Goal: Transaction & Acquisition: Download file/media

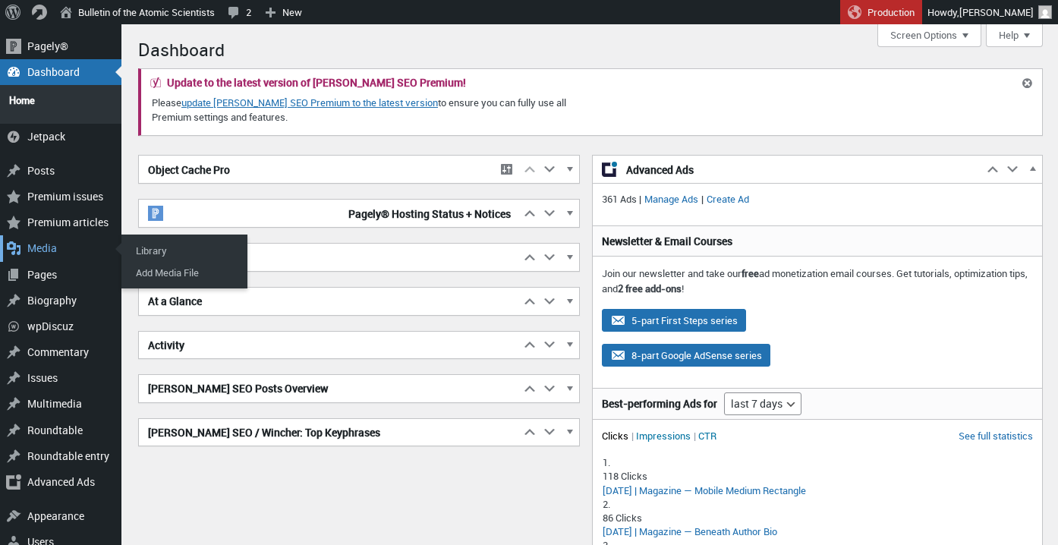
click at [44, 245] on div "Media" at bounding box center [60, 248] width 121 height 26
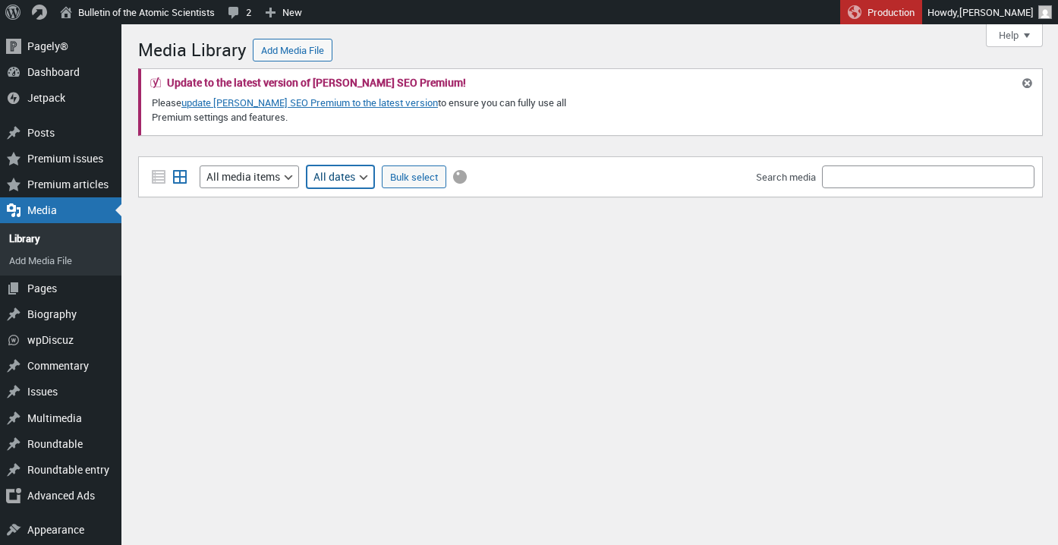
click at [368, 176] on select "All dates [DATE] [DATE] [DATE] [DATE] [DATE] [DATE] [DATE] [DATE] [DATE] [DATE]…" at bounding box center [341, 176] width 68 height 23
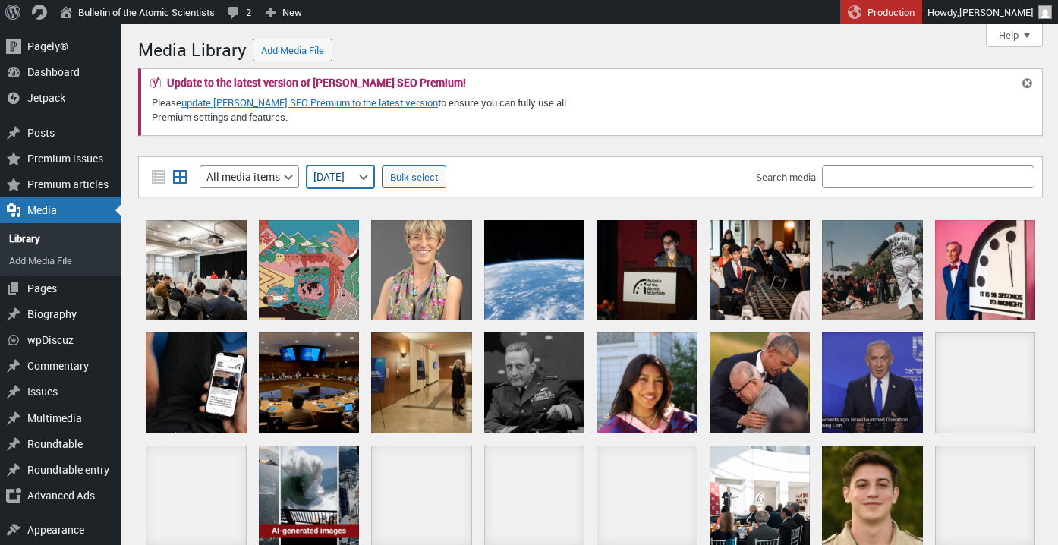
click at [308, 165] on select "All dates [DATE] [DATE] [DATE] [DATE] [DATE] [DATE] [DATE] [DATE] [DATE] [DATE]…" at bounding box center [341, 176] width 68 height 23
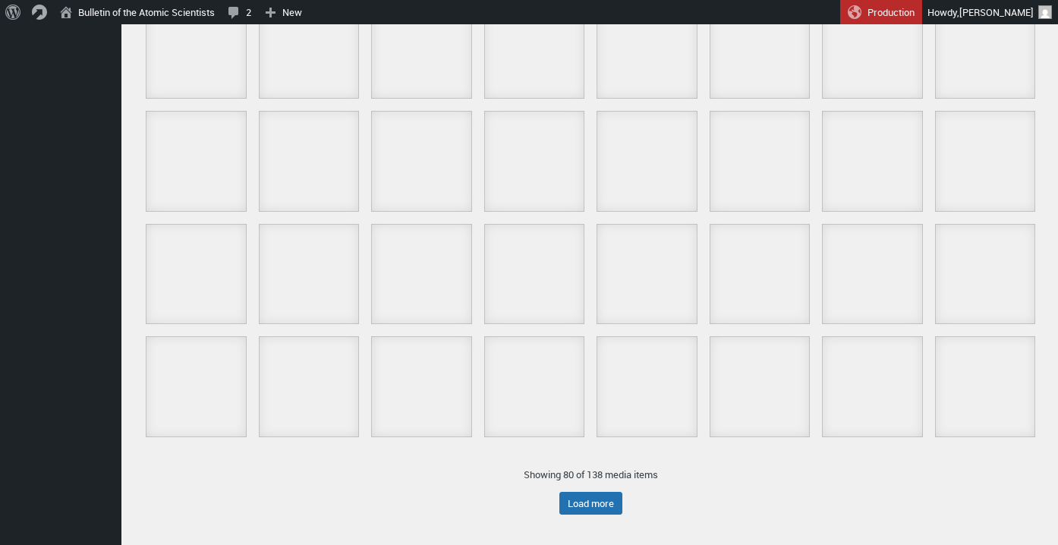
scroll to position [927, 0]
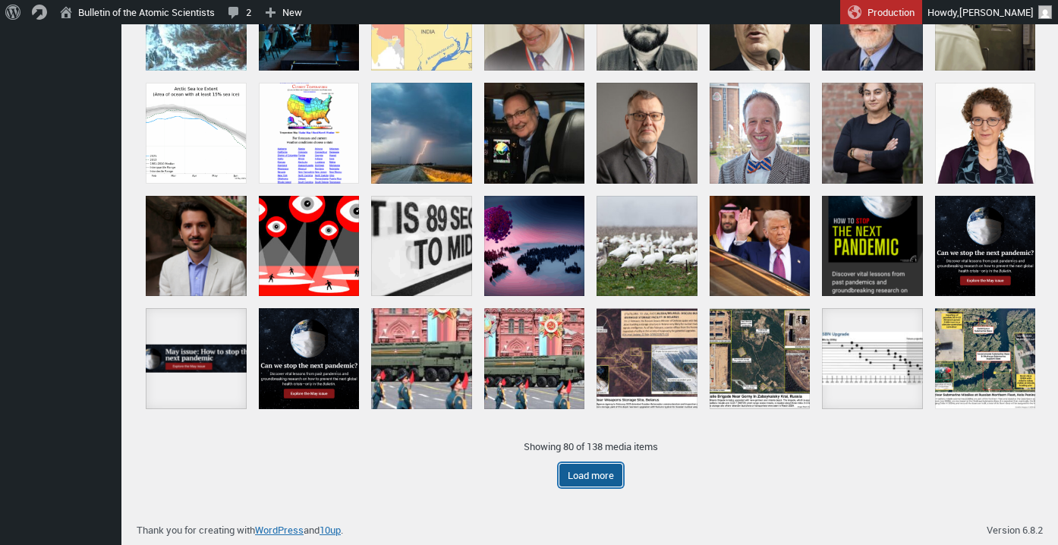
click at [610, 475] on button "Load more" at bounding box center [591, 475] width 63 height 23
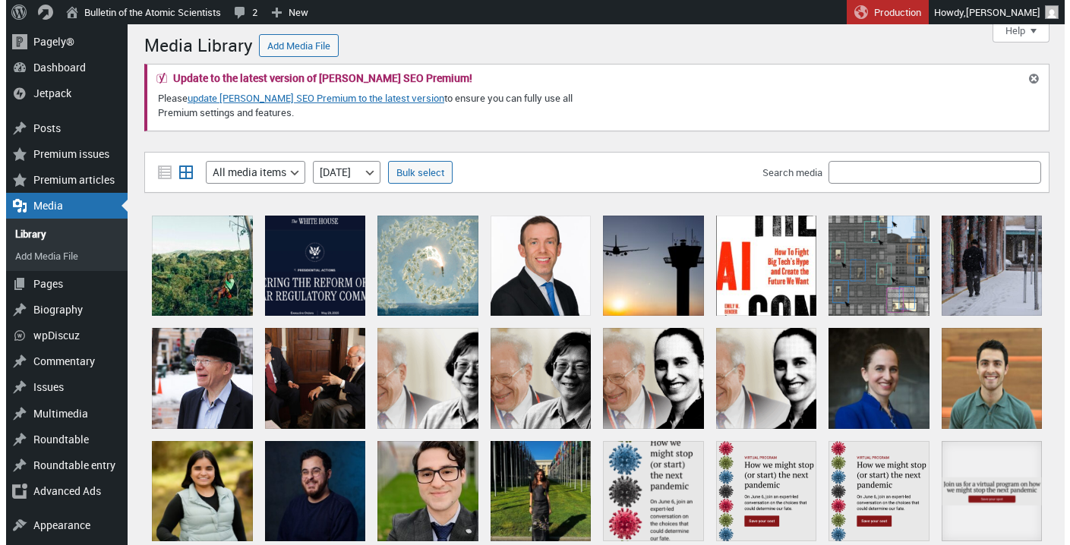
scroll to position [0, 0]
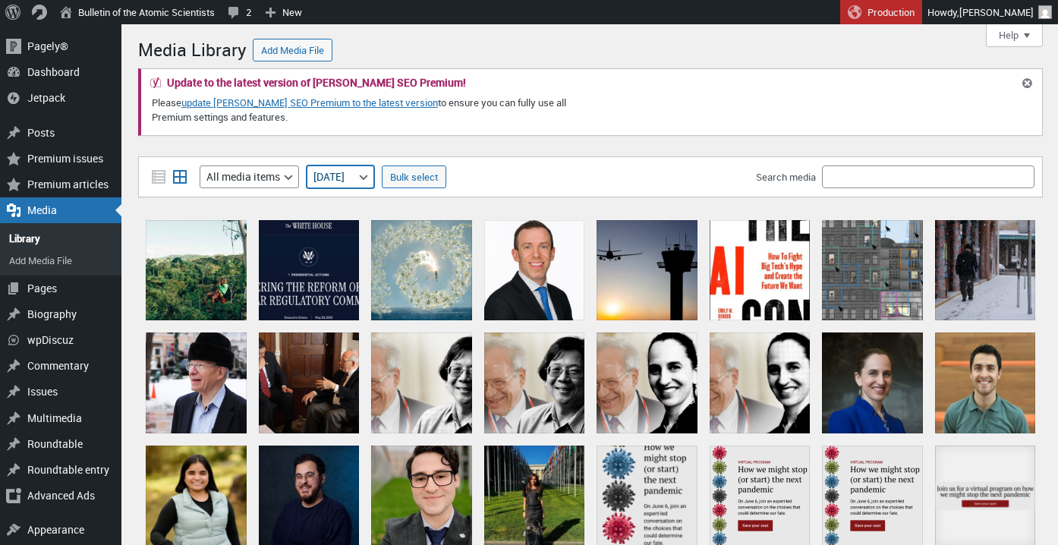
click at [374, 178] on select "All dates [DATE] [DATE] [DATE] [DATE] [DATE] [DATE] [DATE] [DATE] [DATE] [DATE]…" at bounding box center [341, 176] width 68 height 23
select select "all"
click at [308, 165] on select "All dates [DATE] [DATE] [DATE] [DATE] [DATE] [DATE] [DATE] [DATE] [DATE] [DATE]…" at bounding box center [341, 176] width 68 height 23
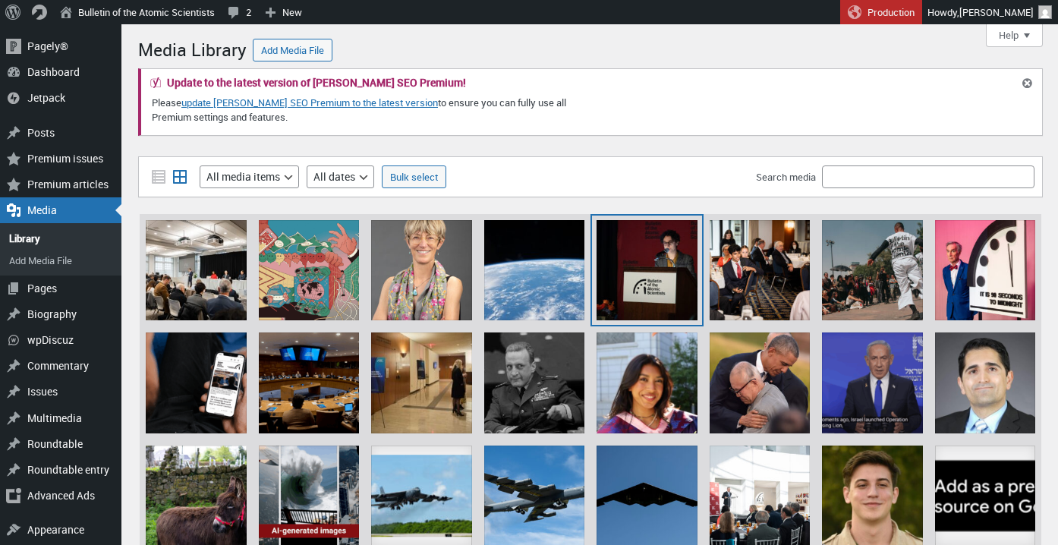
click at [640, 241] on div "Bulletin of Atomic Scientists" at bounding box center [647, 270] width 101 height 101
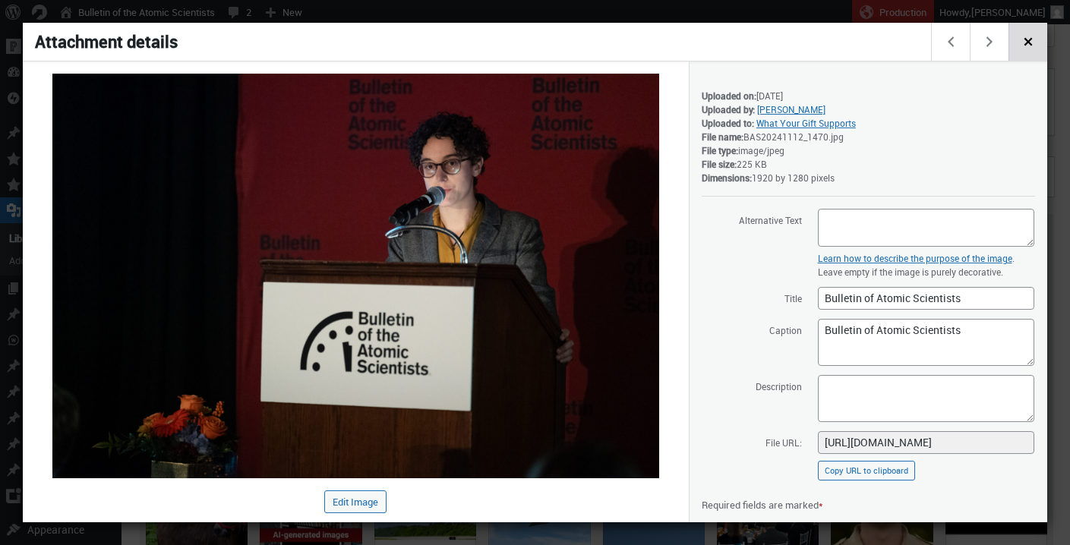
click at [1027, 46] on span "Close dialog" at bounding box center [1028, 40] width 17 height 12
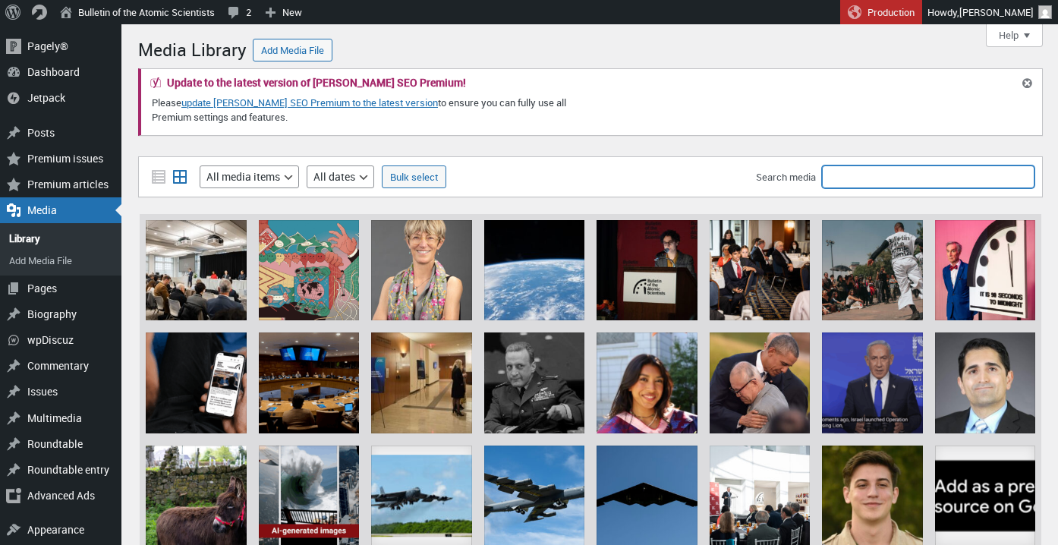
click at [866, 181] on input "Search media" at bounding box center [928, 176] width 213 height 23
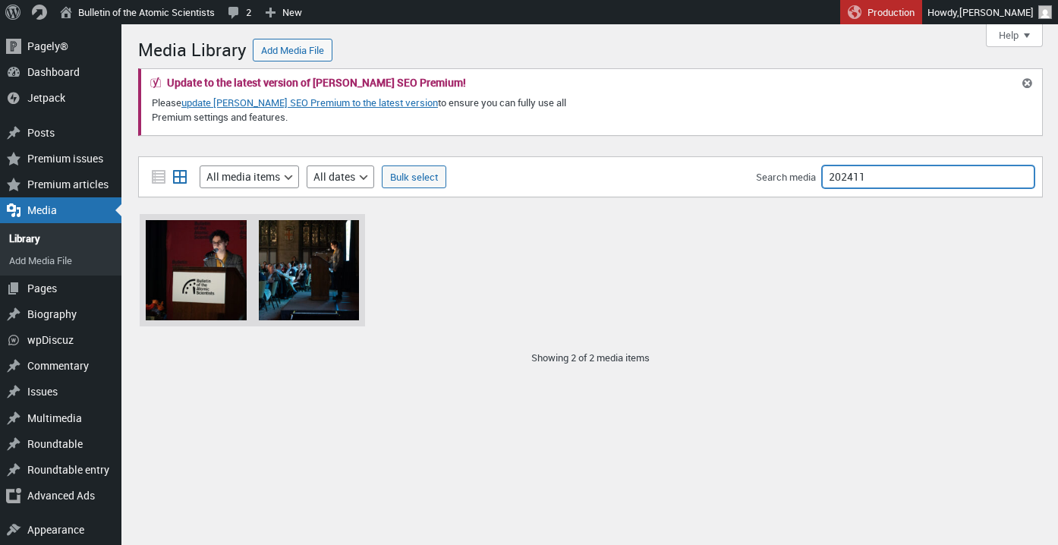
type input "202411"
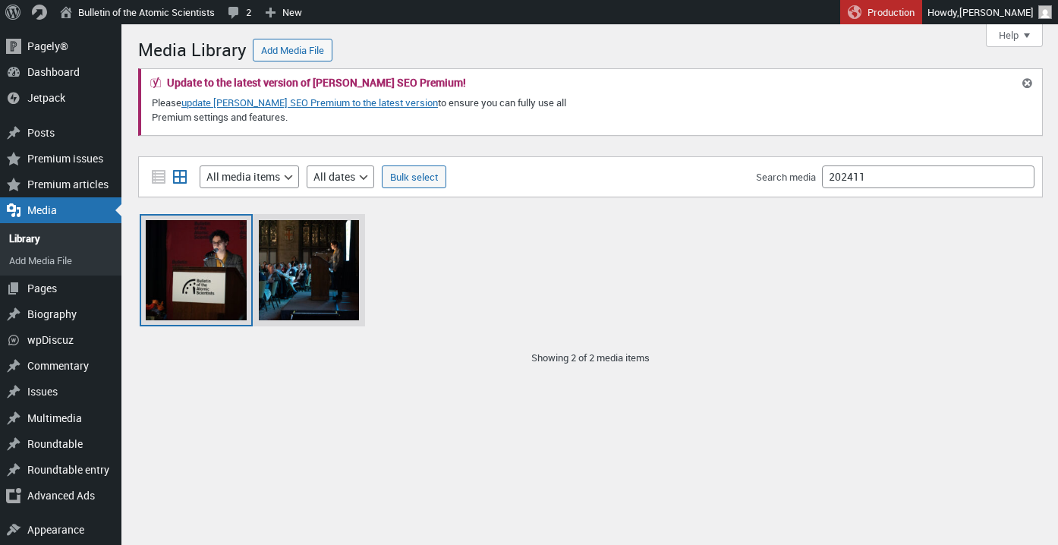
click at [204, 280] on div "Bulletin of Atomic Scientists" at bounding box center [196, 270] width 101 height 101
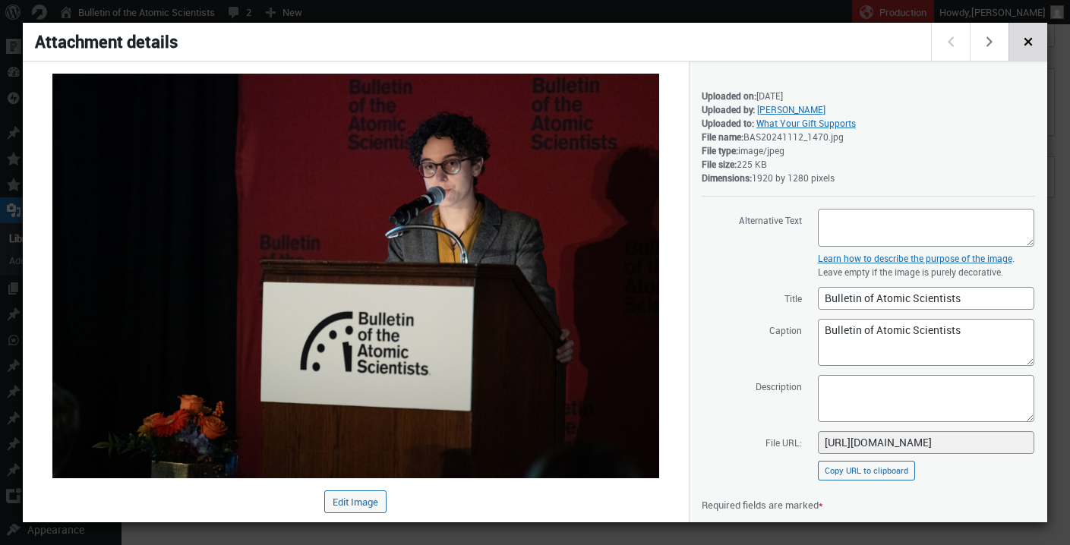
click at [1017, 48] on button "Close dialog" at bounding box center [1027, 42] width 39 height 38
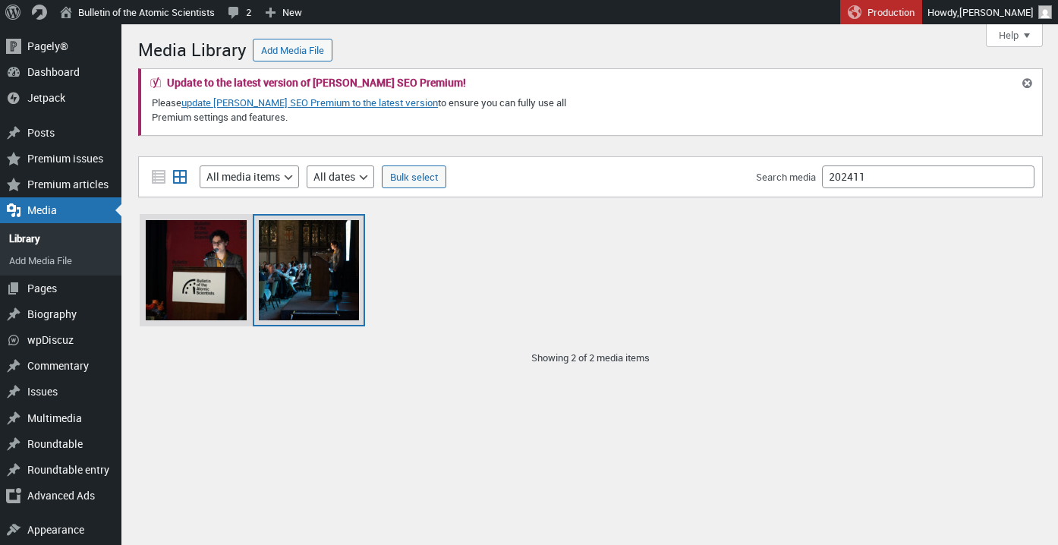
click at [327, 279] on div "Bulletin of Atomic Scientists" at bounding box center [309, 270] width 101 height 101
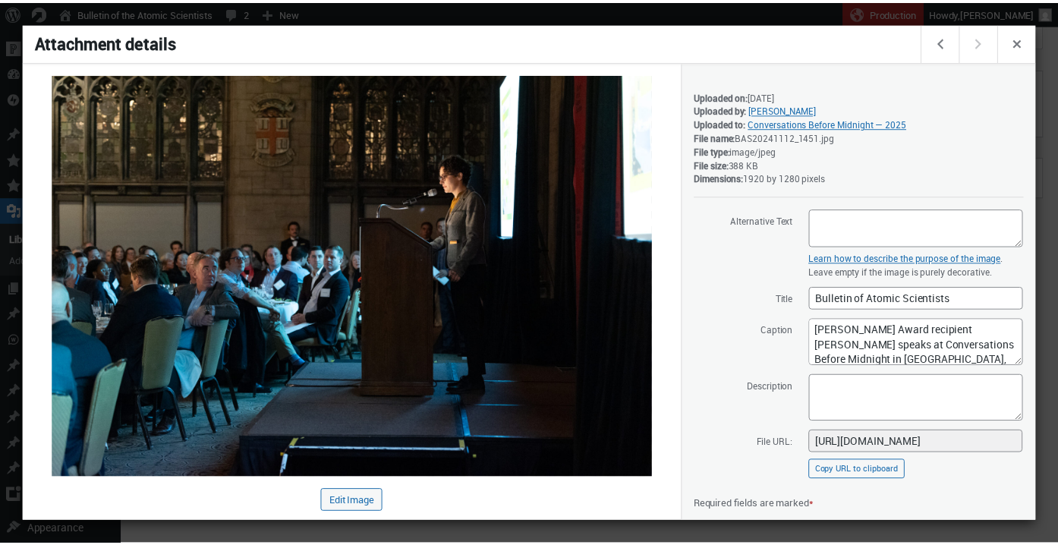
scroll to position [169, 0]
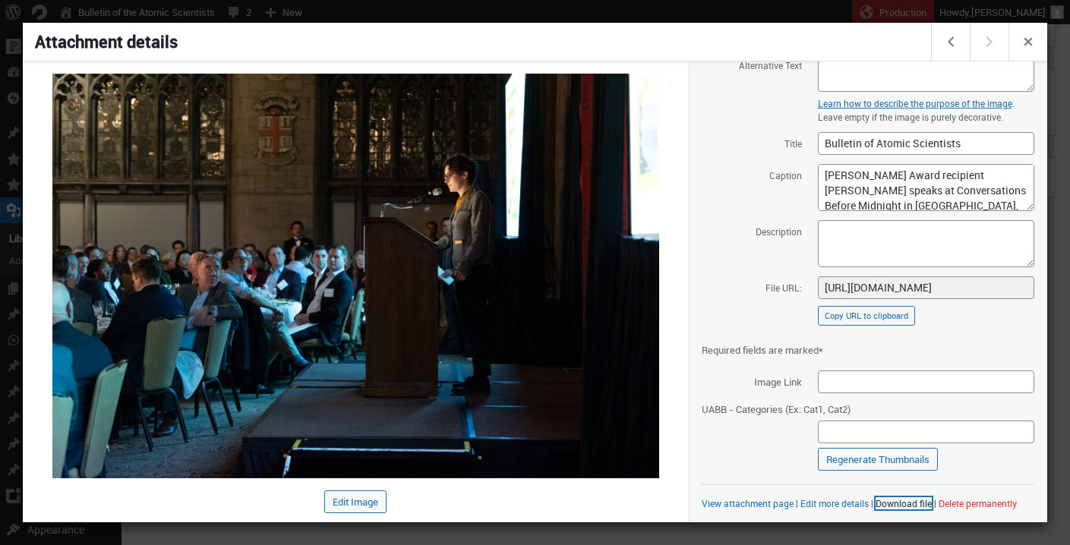
click at [908, 497] on link "Download file" at bounding box center [903, 503] width 56 height 12
click at [1026, 46] on span "Close dialog" at bounding box center [1028, 40] width 17 height 12
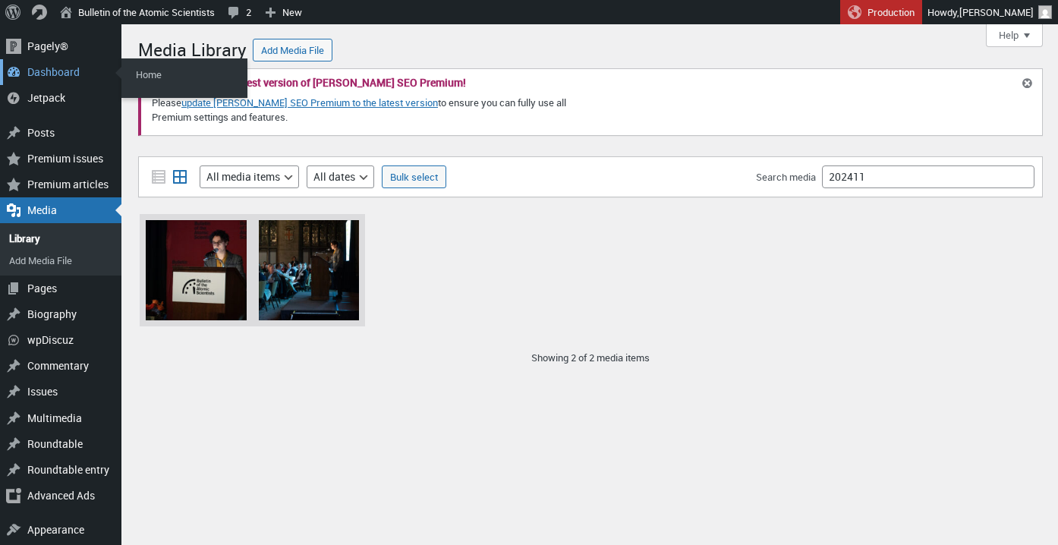
click at [47, 69] on div "Dashboard" at bounding box center [60, 72] width 121 height 26
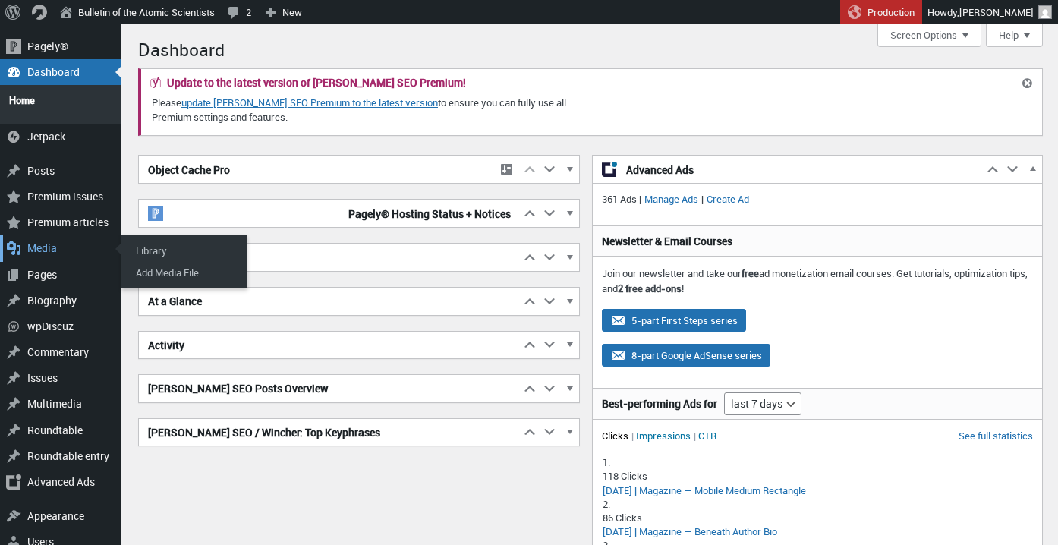
click at [52, 239] on div "Media" at bounding box center [60, 248] width 121 height 26
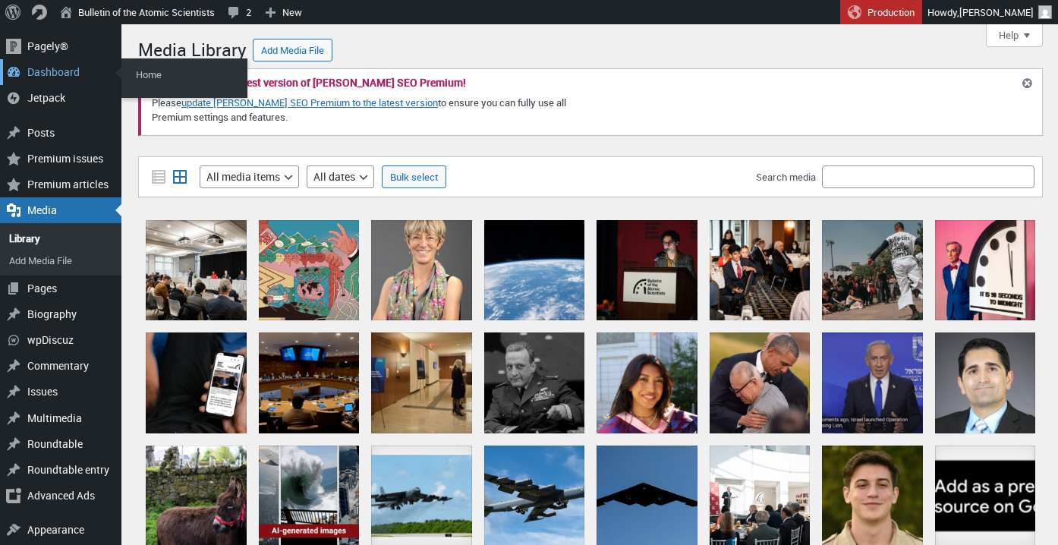
click at [48, 77] on div "Dashboard" at bounding box center [60, 72] width 121 height 26
